Goal: Task Accomplishment & Management: Manage account settings

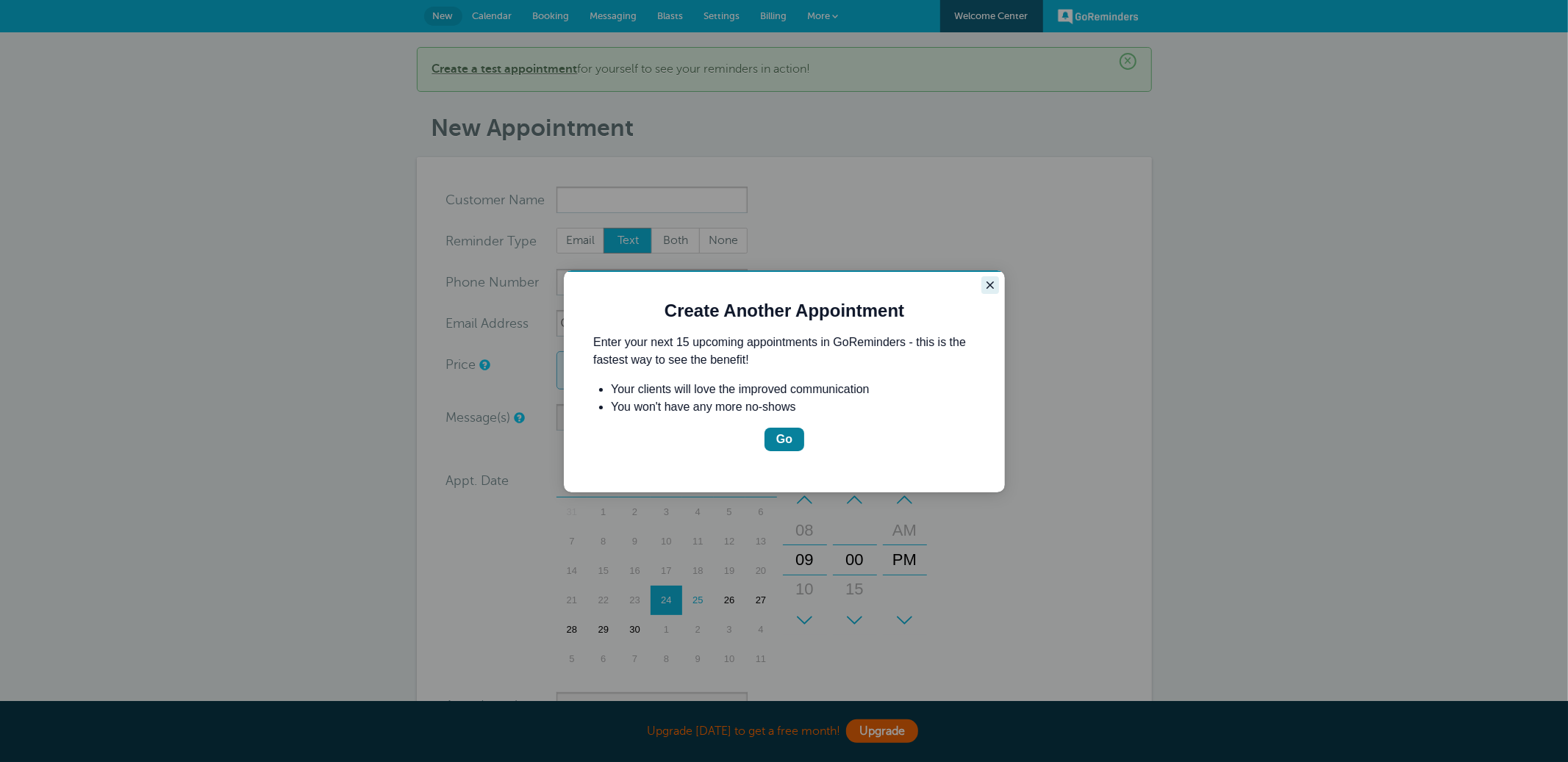
click at [990, 286] on icon "Close guide" at bounding box center [989, 284] width 11 height 11
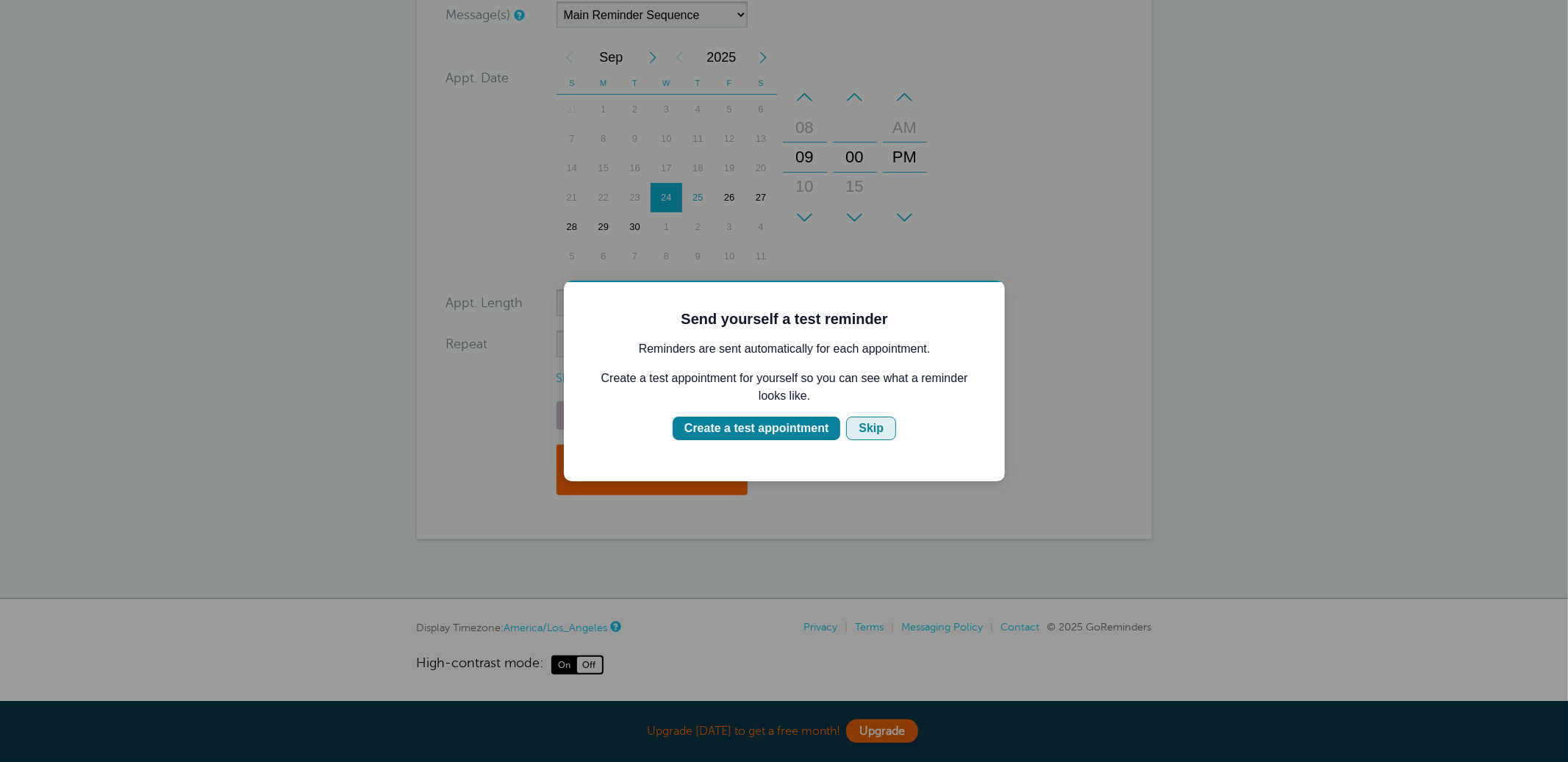
click at [869, 427] on div "Skip" at bounding box center [870, 427] width 25 height 18
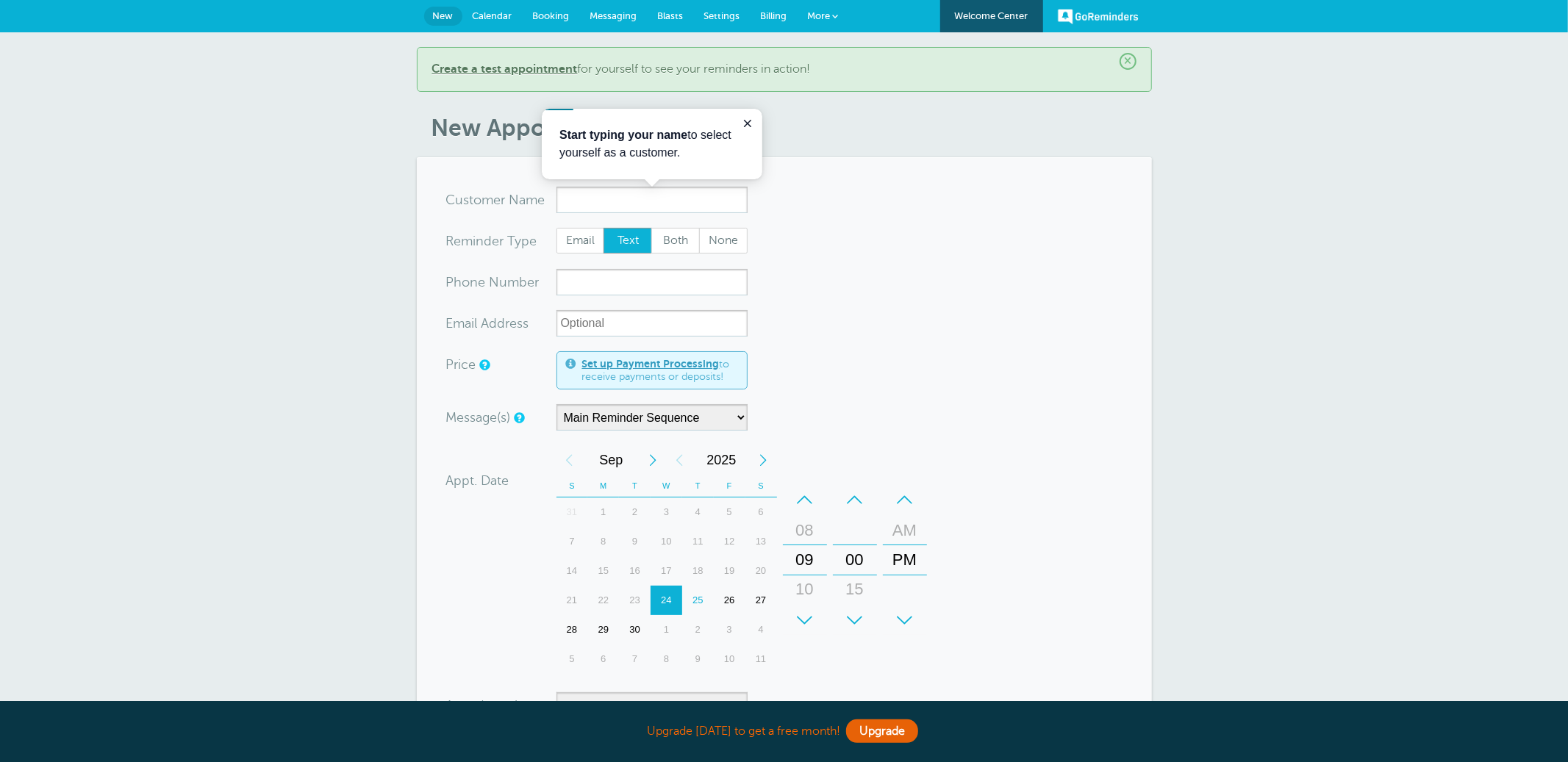
click at [818, 14] on span "More" at bounding box center [819, 16] width 23 height 11
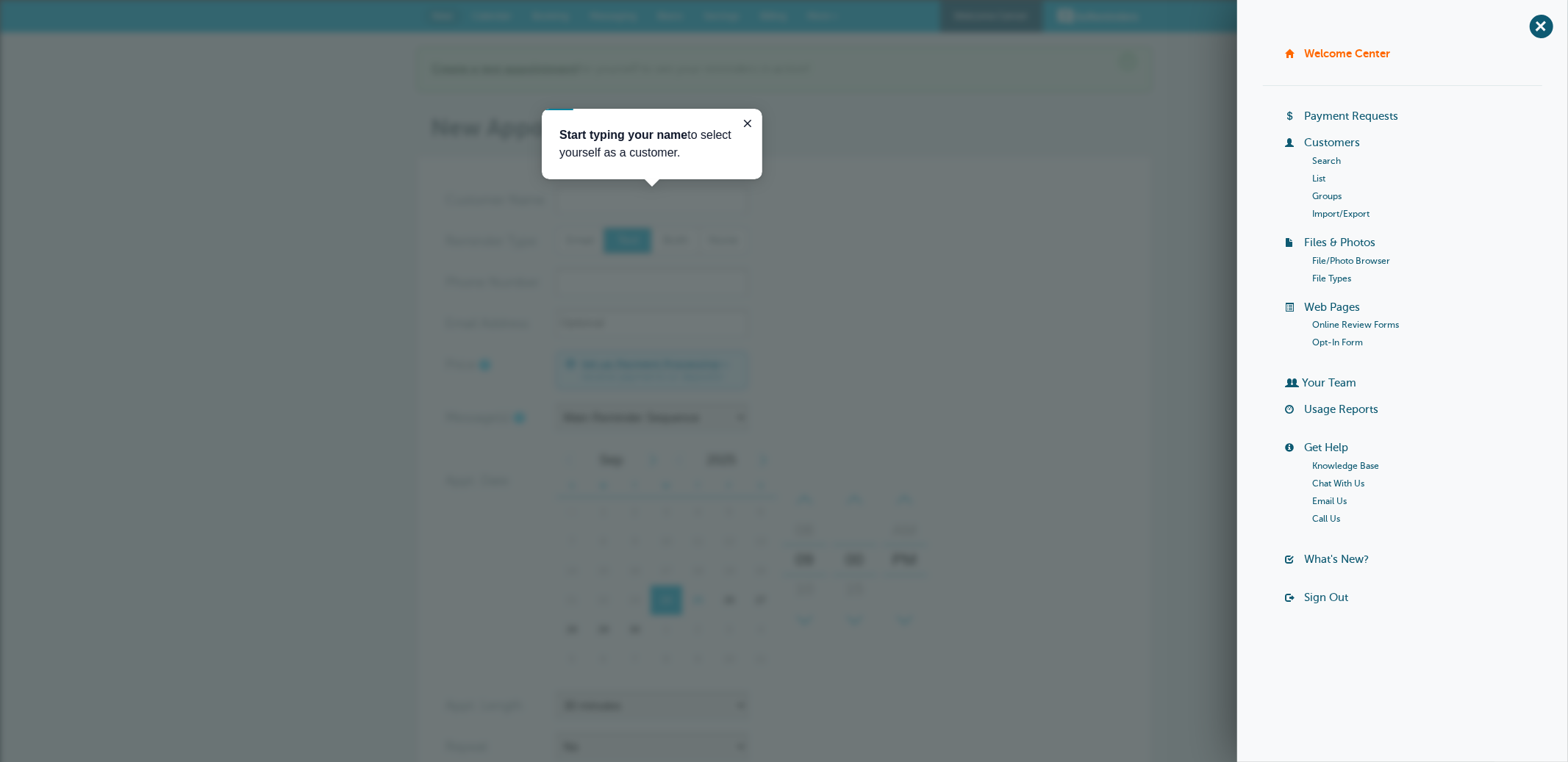
click at [941, 117] on h1 "New Appointment" at bounding box center [791, 128] width 720 height 28
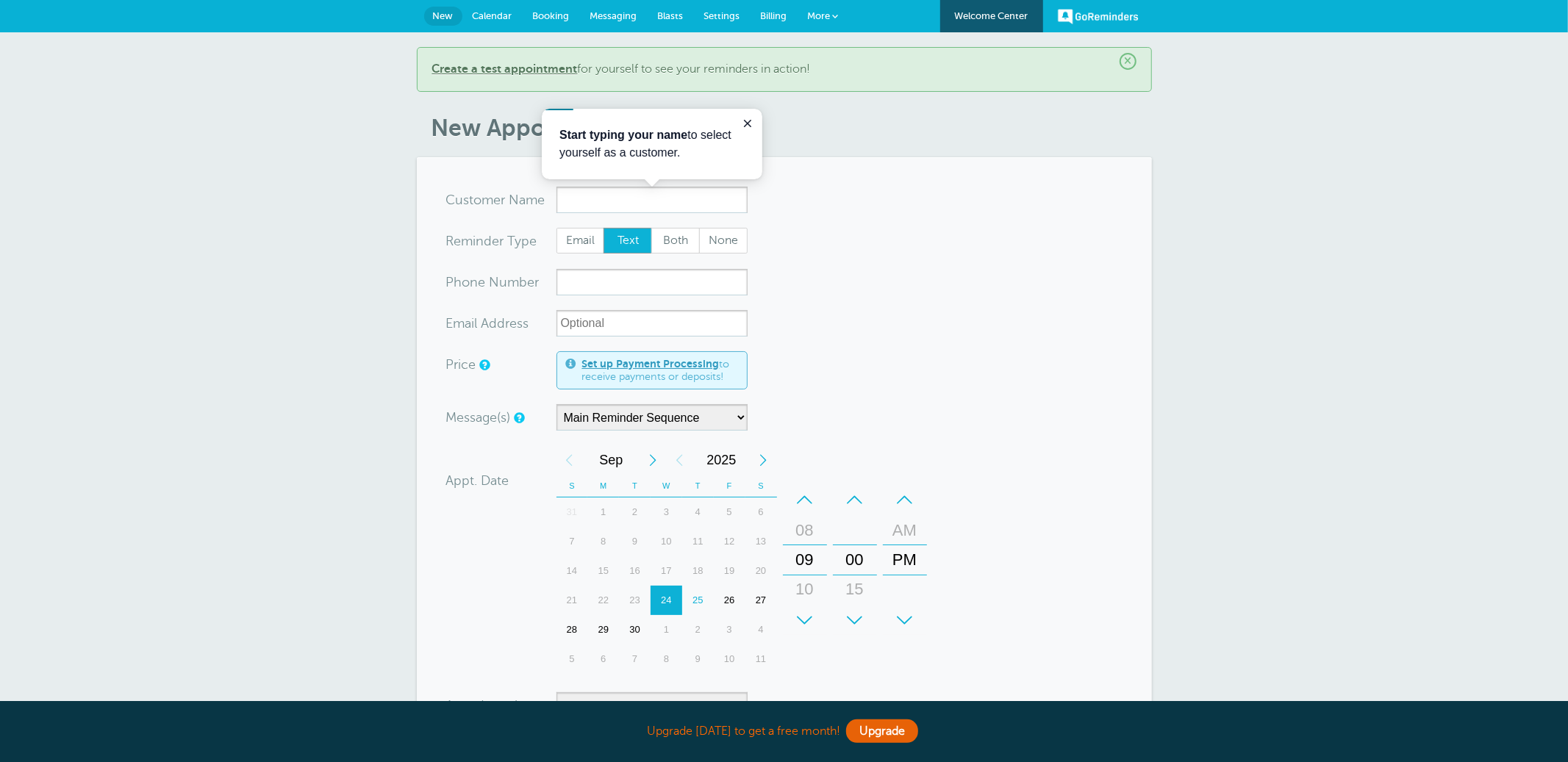
click at [776, 16] on span "Billing" at bounding box center [773, 16] width 27 height 11
click at [712, 19] on span "Settings" at bounding box center [722, 16] width 36 height 11
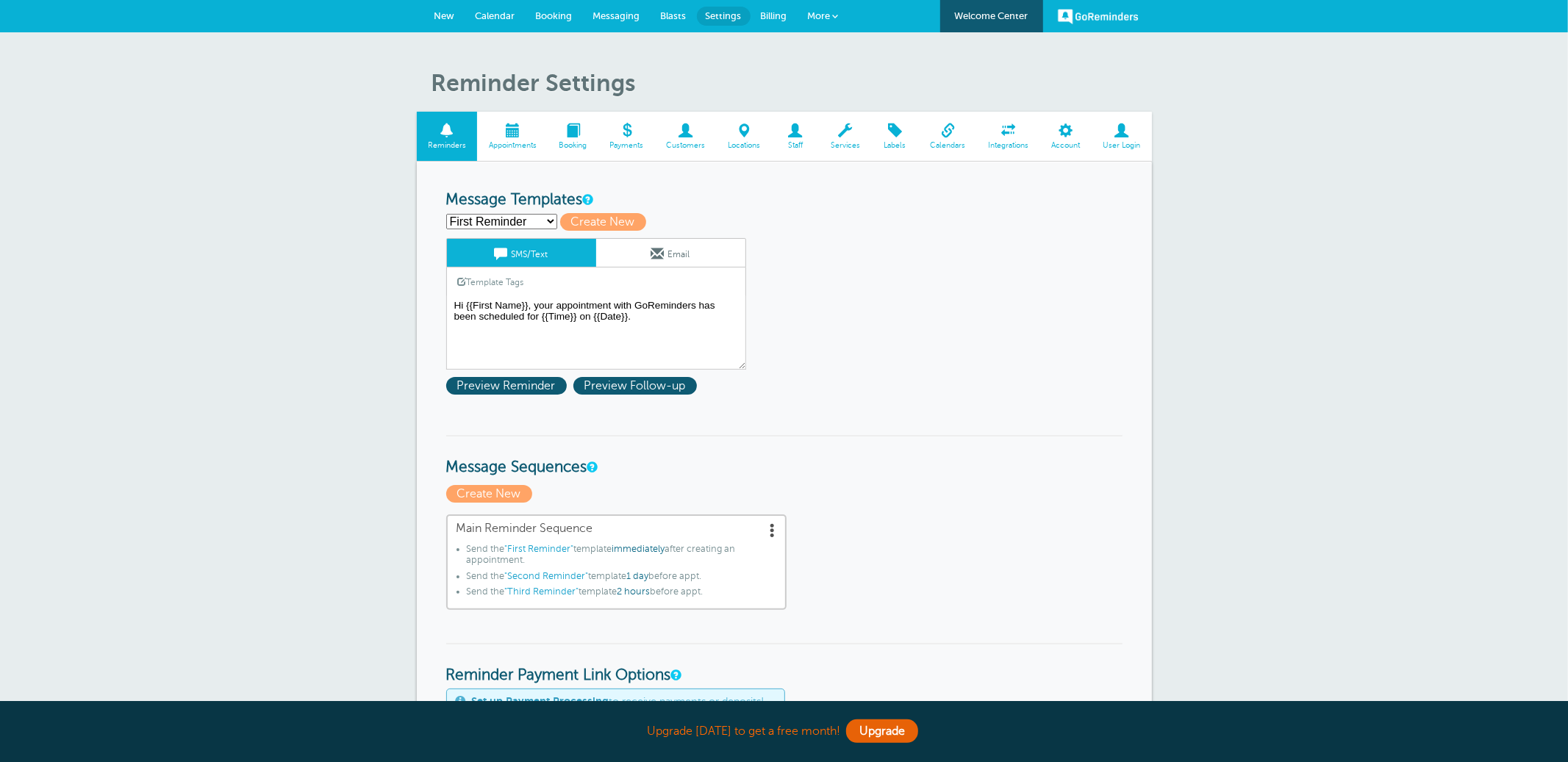
click at [1117, 143] on span "User Login" at bounding box center [1122, 146] width 46 height 9
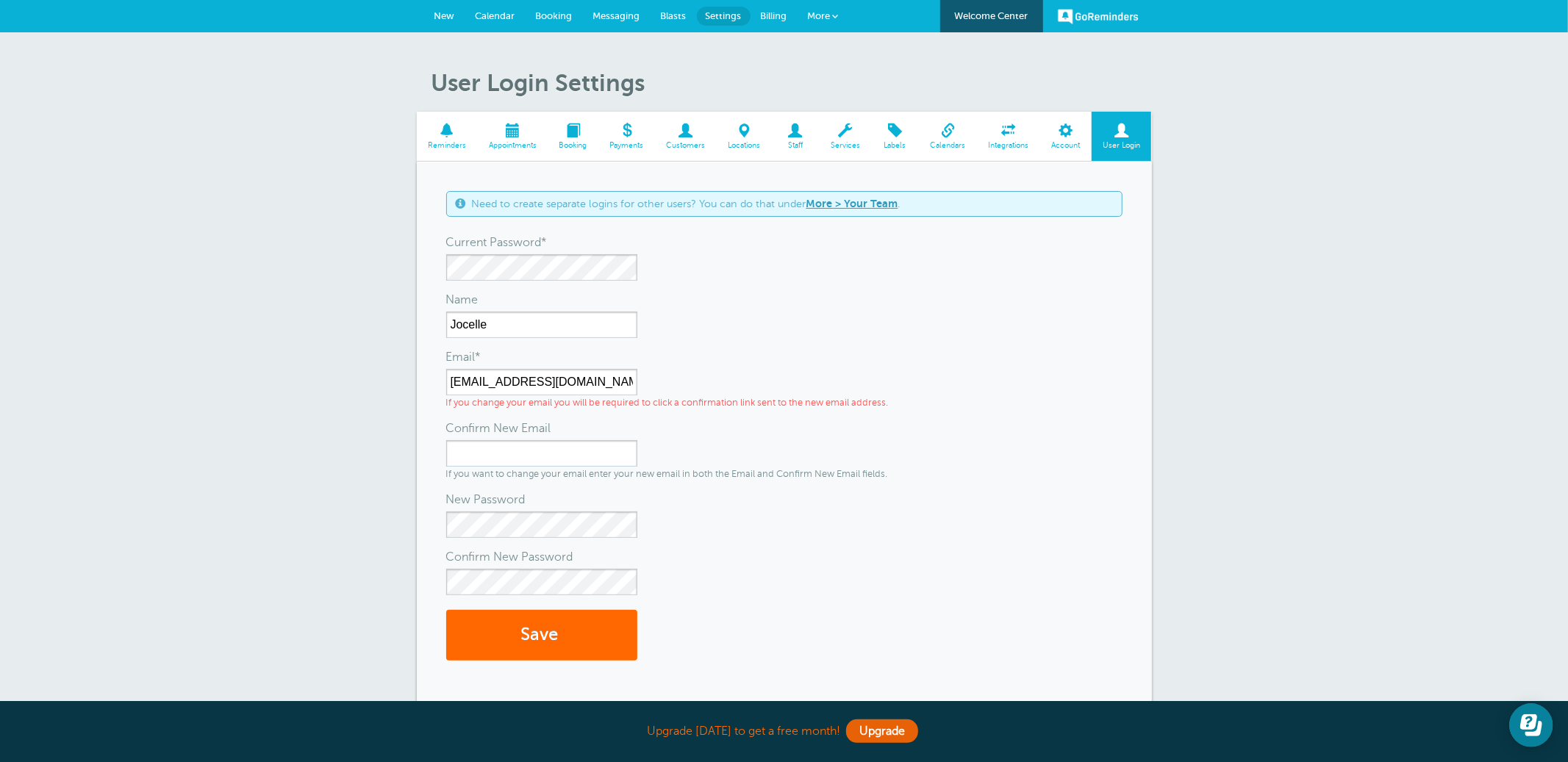
click at [1050, 137] on span at bounding box center [1066, 130] width 52 height 14
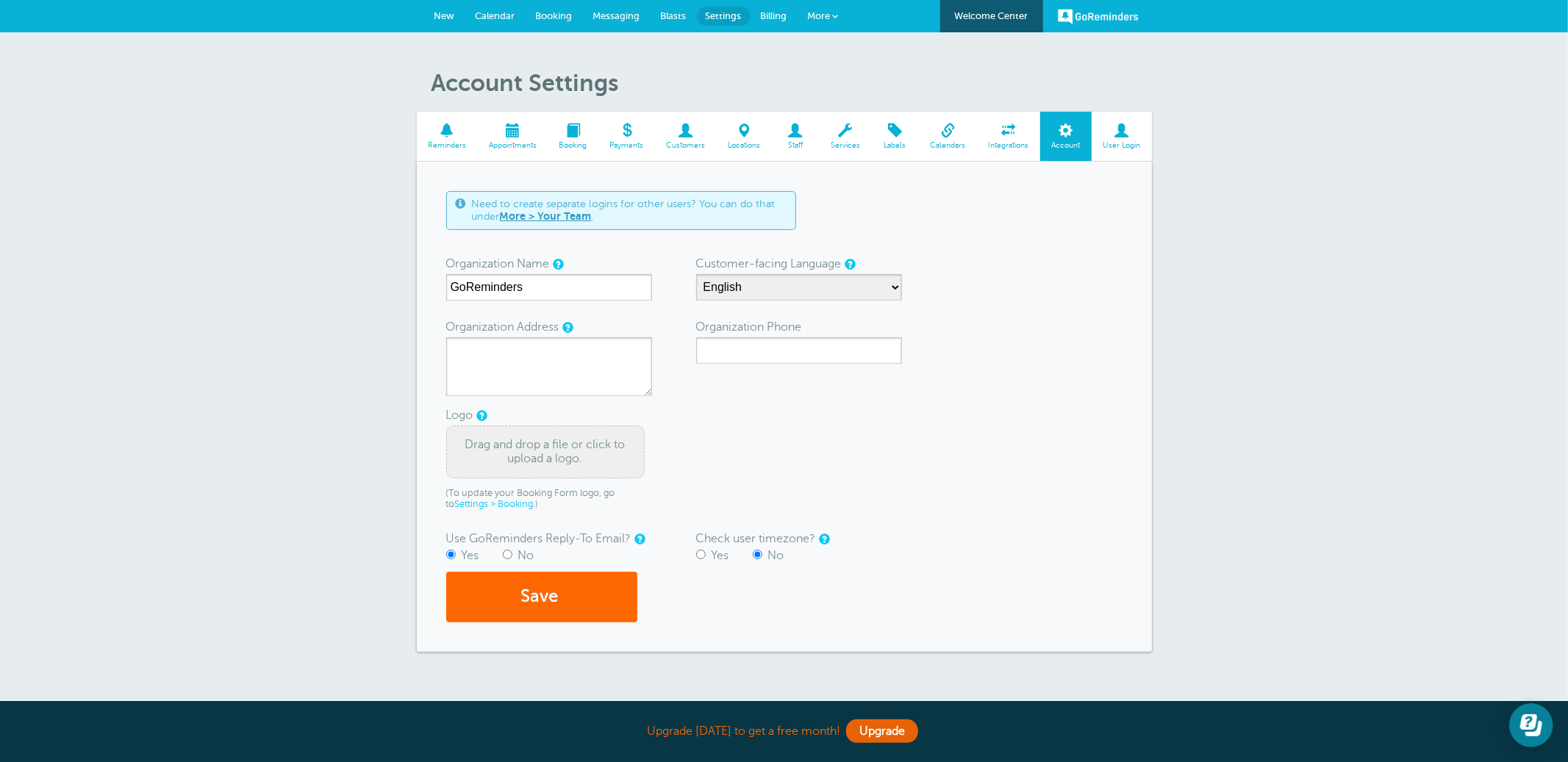
click at [866, 488] on form "Need to create separate logins for other users? You can do that under More > Yo…" at bounding box center [784, 407] width 676 height 431
click at [444, 14] on span "New" at bounding box center [444, 16] width 21 height 11
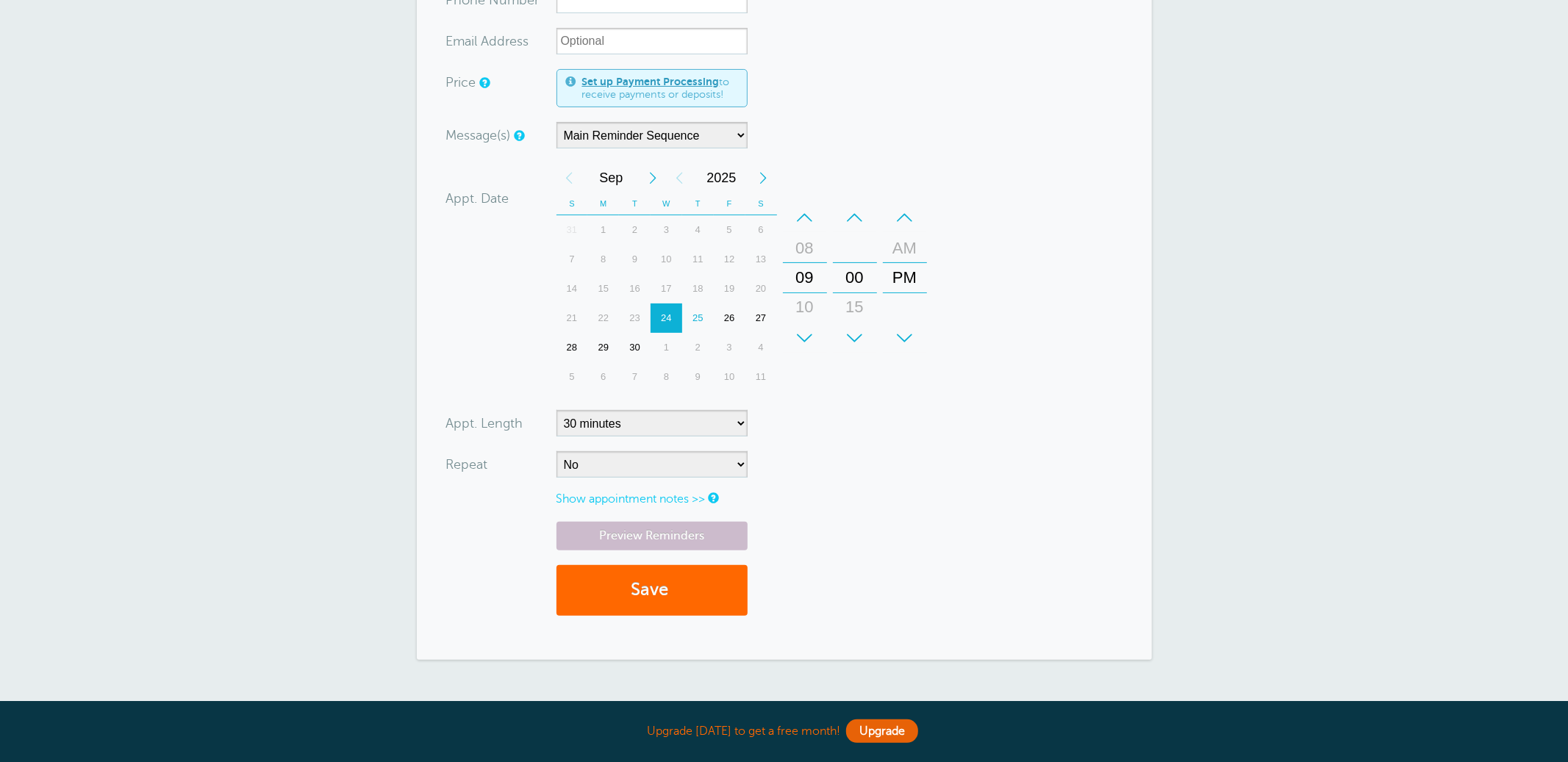
scroll to position [403, 0]
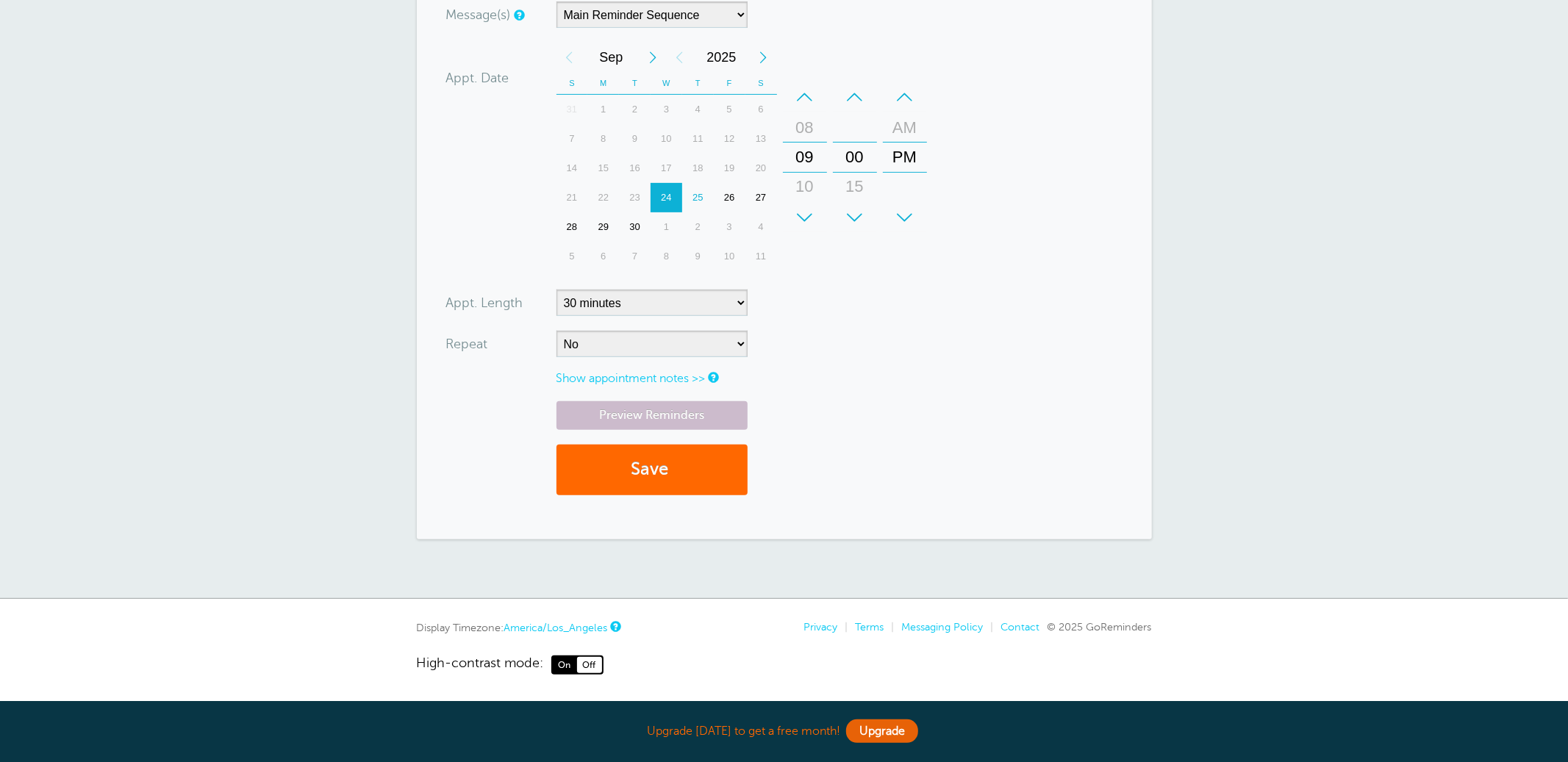
drag, startPoint x: 410, startPoint y: 629, endPoint x: 458, endPoint y: 633, distance: 48.2
click at [485, 629] on div "Display Timezone: America/Los_Angeles Privacy | Terms | Messaging Policy | Cont…" at bounding box center [784, 648] width 1568 height 53
click at [392, 629] on div "Display Timezone: America/Los_Angeles Privacy | Terms | Messaging Policy | Cont…" at bounding box center [784, 648] width 1568 height 53
drag, startPoint x: 419, startPoint y: 628, endPoint x: 505, endPoint y: 632, distance: 86.1
click at [505, 632] on div "Display Timezone: America/Los_Angeles" at bounding box center [518, 627] width 203 height 13
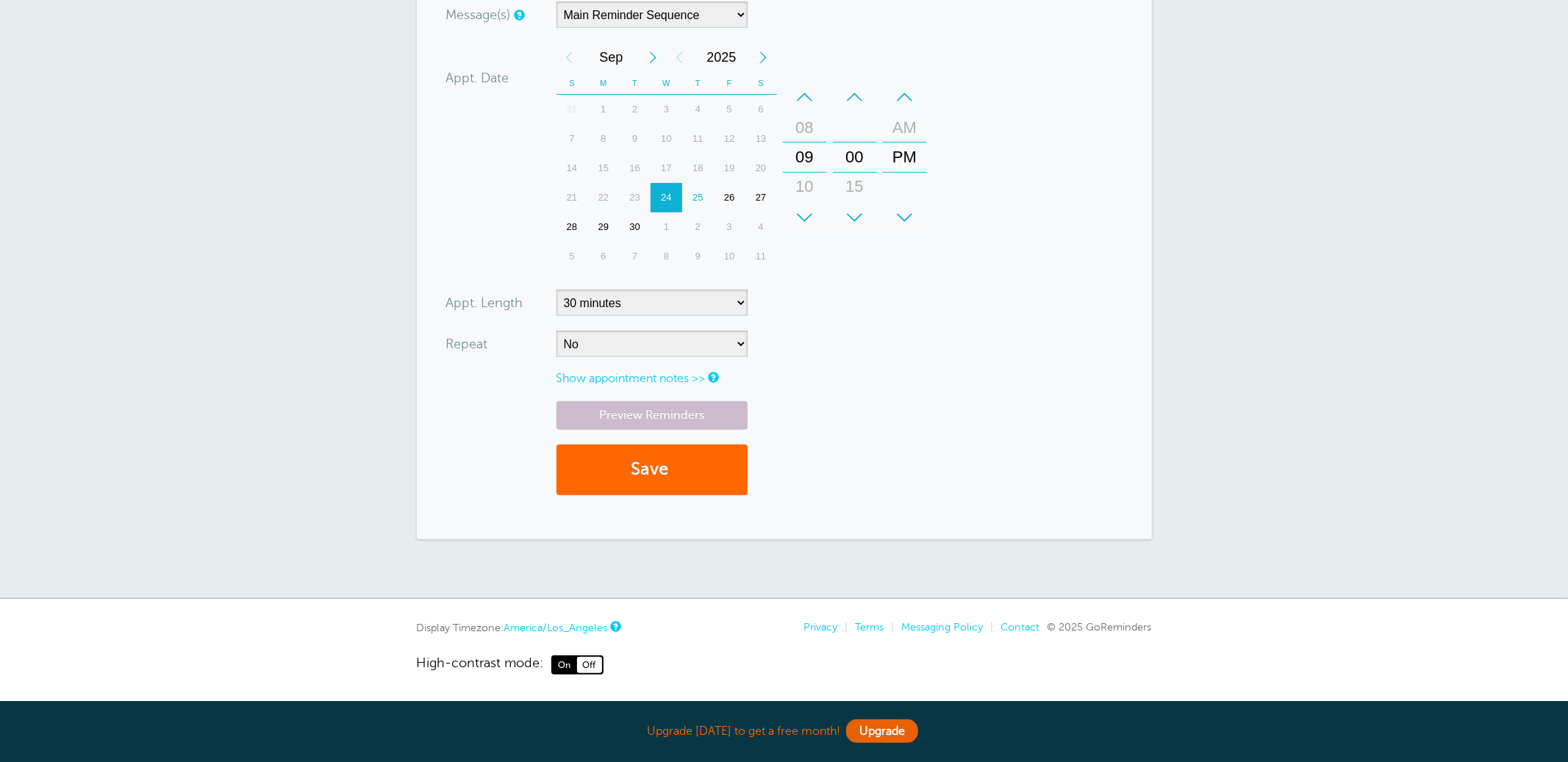
copy div "Display Timezone:"
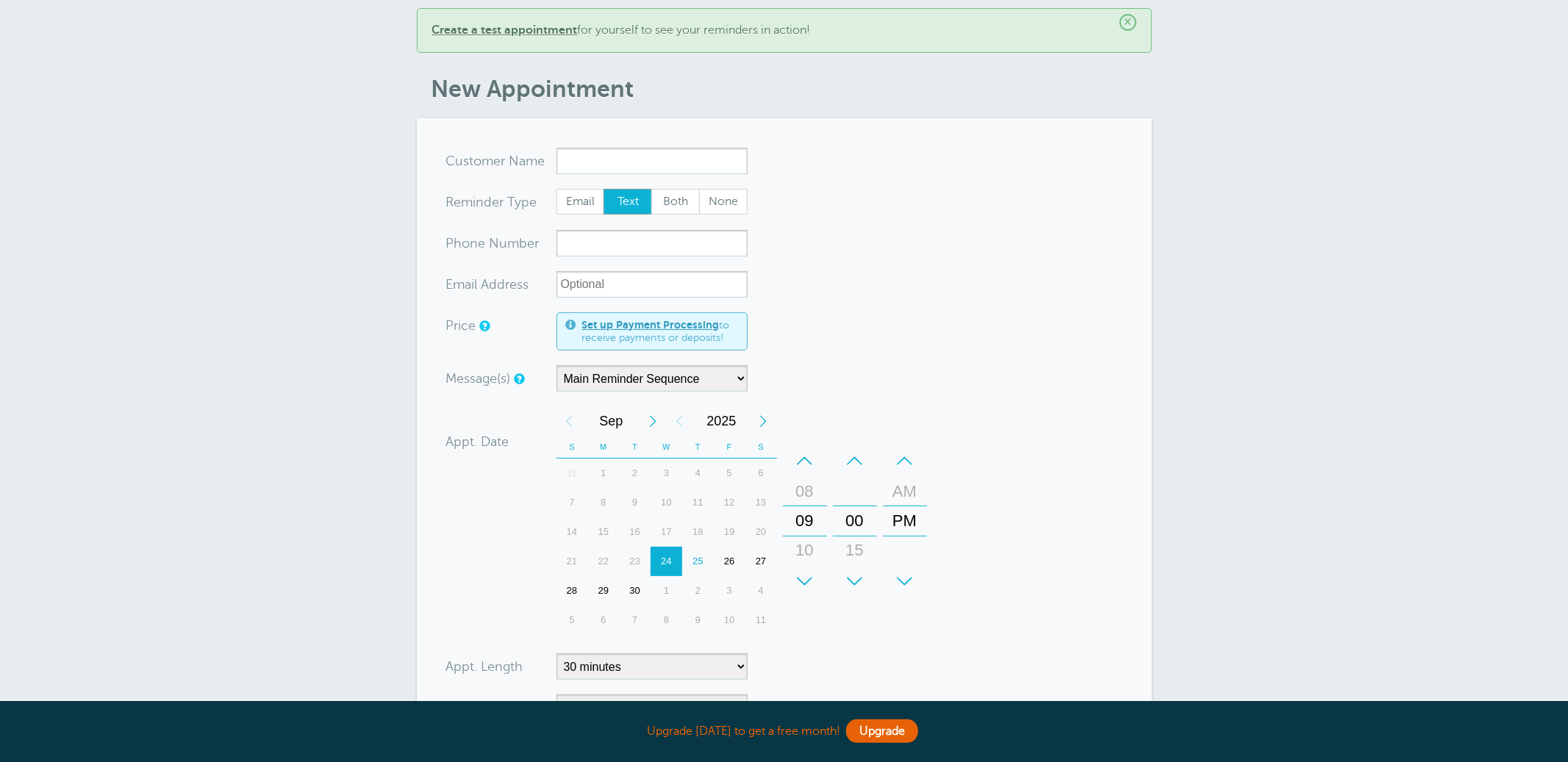
scroll to position [0, 0]
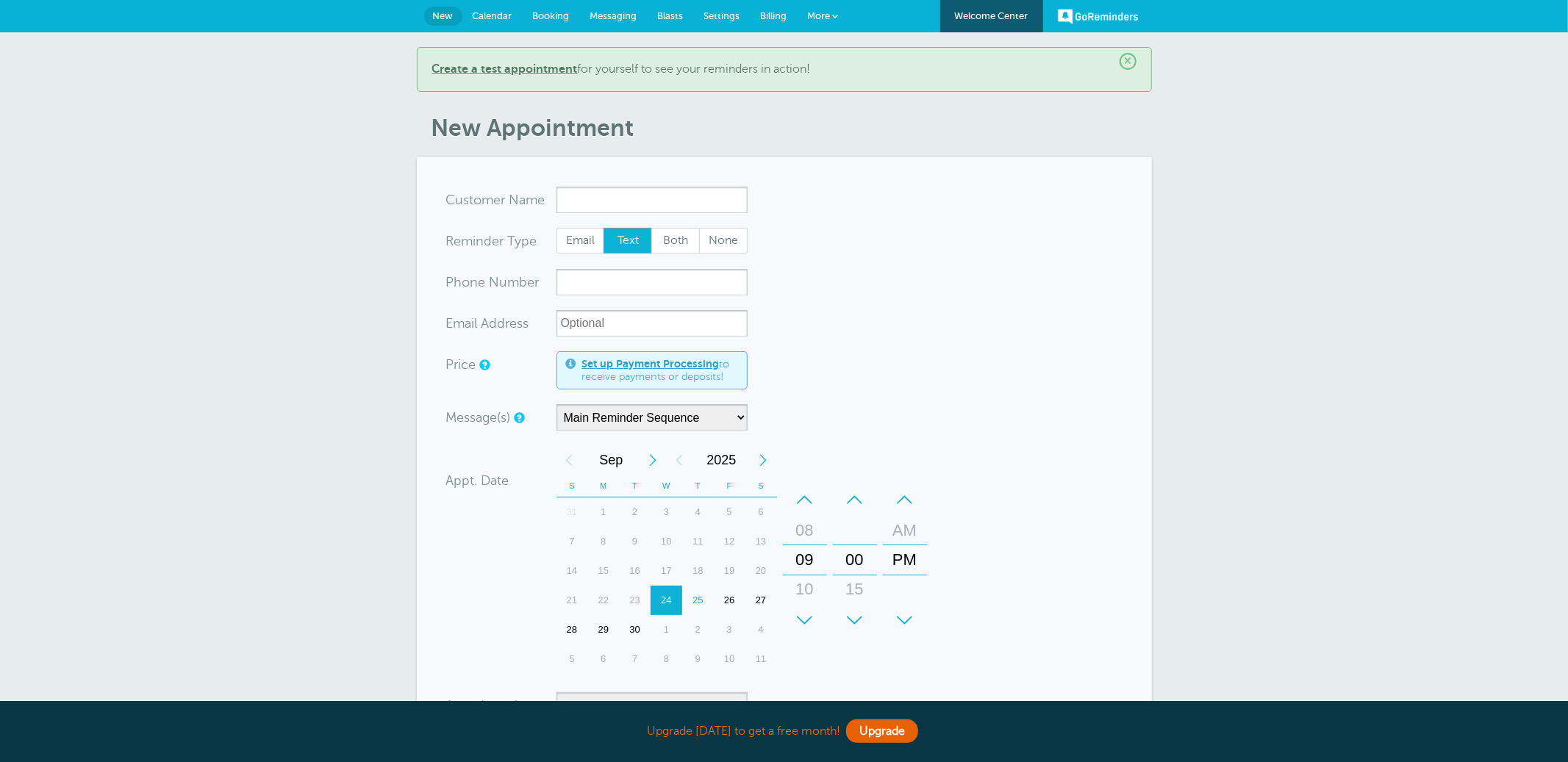
click at [777, 26] on link "Billing" at bounding box center [774, 16] width 47 height 32
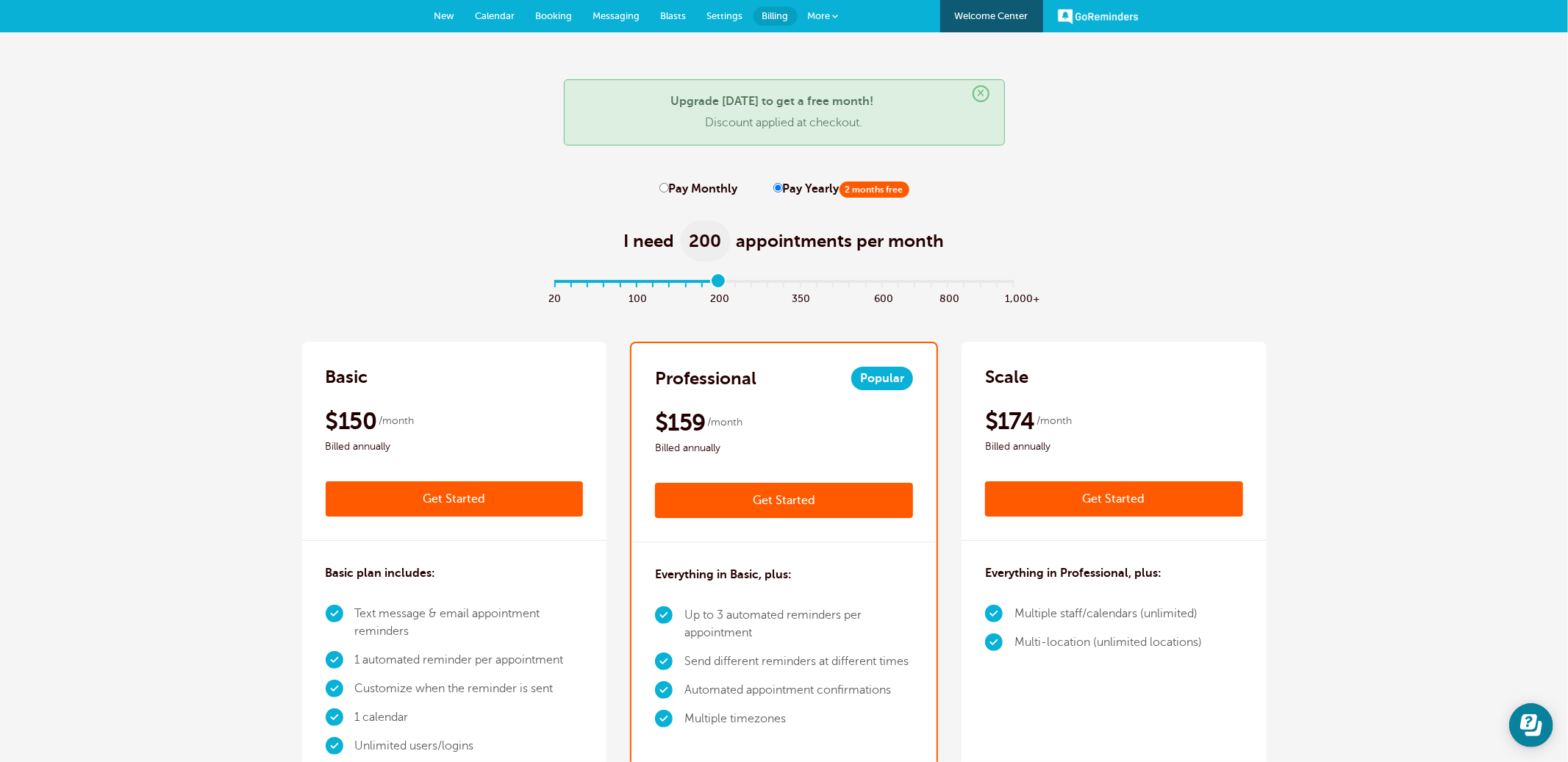
click at [721, 282] on input "range" at bounding box center [784, 283] width 475 height 3
click at [549, 285] on input "range" at bounding box center [784, 283] width 475 height 3
type input "10"
click at [721, 283] on input "range" at bounding box center [784, 283] width 475 height 3
